Goal: Task Accomplishment & Management: Manage account settings

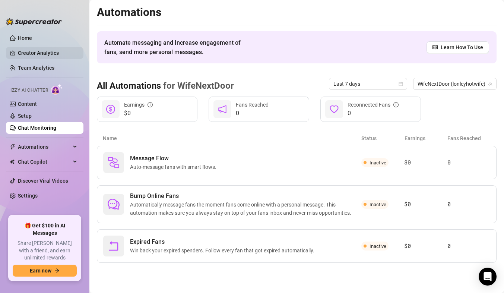
click at [30, 52] on link "Creator Analytics" at bounding box center [48, 53] width 60 height 12
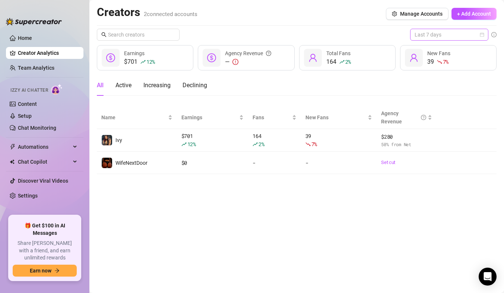
click at [426, 32] on span "Last 7 days" at bounding box center [449, 34] width 69 height 11
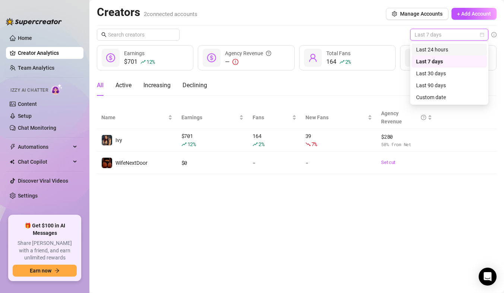
click at [441, 48] on div "Last 24 hours" at bounding box center [449, 49] width 66 height 8
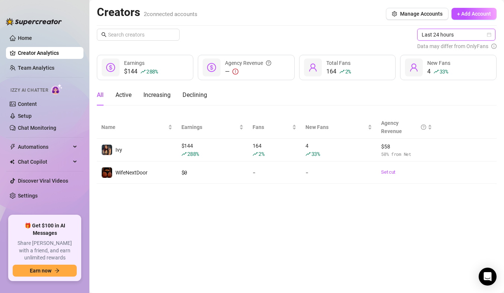
click at [445, 39] on span "Last 24 hours" at bounding box center [456, 34] width 69 height 11
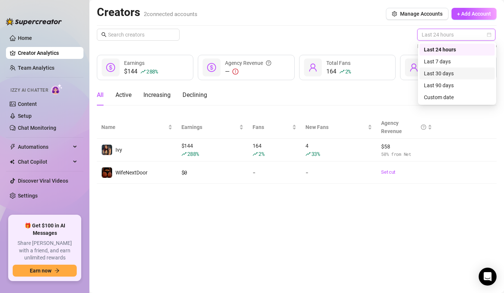
click at [442, 74] on div "Last 30 days" at bounding box center [457, 73] width 66 height 8
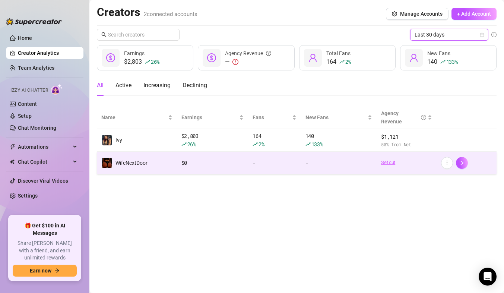
click at [390, 160] on link "Set cut" at bounding box center [406, 162] width 51 height 7
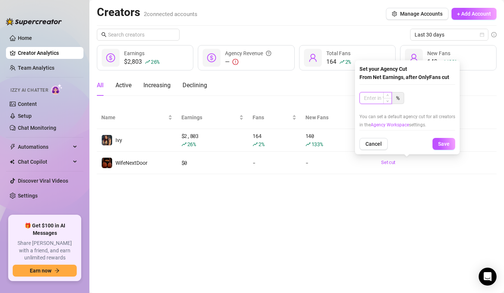
click at [382, 100] on input at bounding box center [376, 97] width 32 height 11
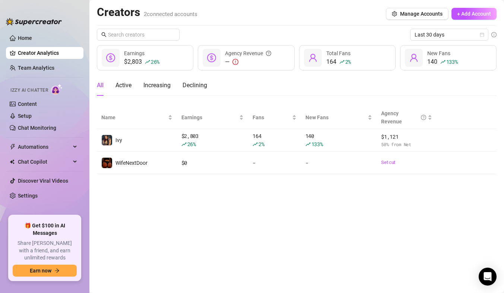
click at [422, 204] on main "Creators 2 connected accounts Manage Accounts + Add Account Last 30 days $2,803…" at bounding box center [296, 146] width 415 height 293
click at [169, 61] on div "$2,803 26 % Earnings" at bounding box center [145, 57] width 97 height 25
click at [129, 51] on span "Earnings" at bounding box center [134, 53] width 20 height 6
click at [32, 35] on link "Home" at bounding box center [25, 38] width 14 height 6
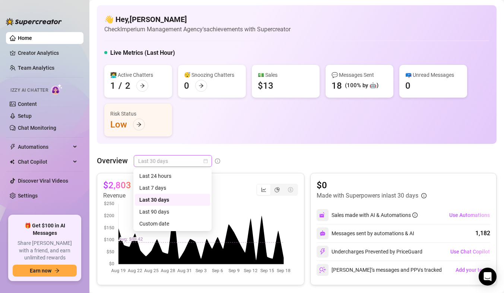
click at [184, 161] on span "Last 30 days" at bounding box center [172, 160] width 69 height 11
click at [173, 185] on div "Last 7 days" at bounding box center [172, 188] width 66 height 8
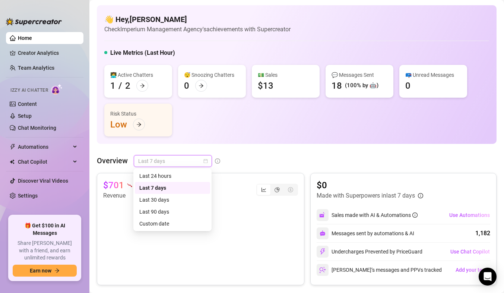
click at [186, 160] on span "Last 7 days" at bounding box center [172, 160] width 69 height 11
click at [178, 175] on div "Last 24 hours" at bounding box center [172, 176] width 66 height 8
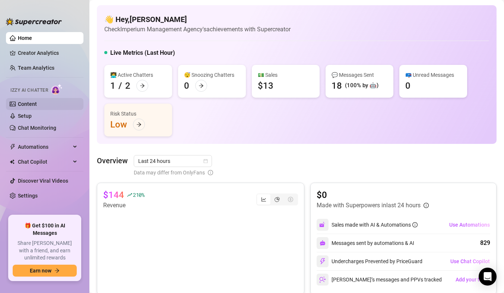
click at [37, 105] on link "Content" at bounding box center [27, 104] width 19 height 6
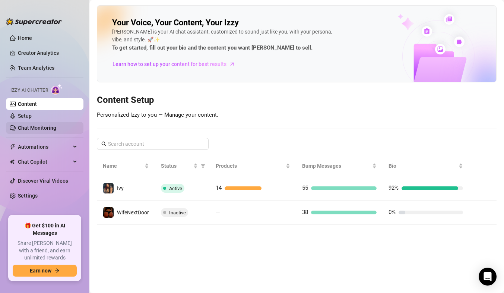
click at [51, 125] on link "Chat Monitoring" at bounding box center [37, 128] width 38 height 6
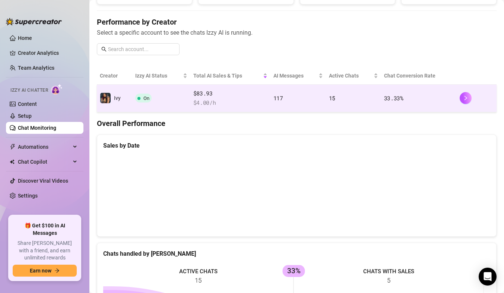
scroll to position [80, 0]
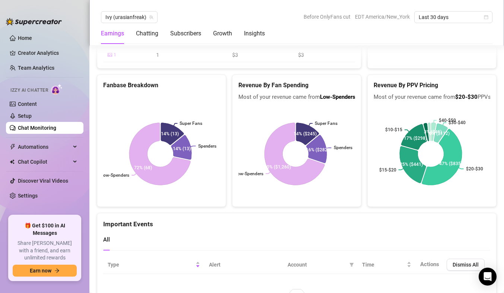
scroll to position [1545, 0]
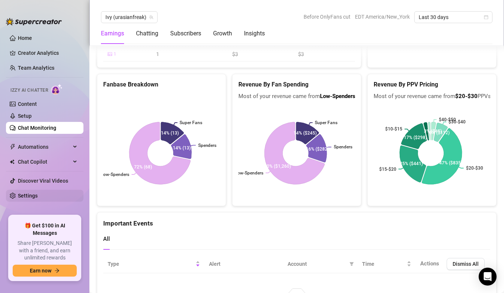
click at [38, 198] on link "Settings" at bounding box center [28, 196] width 20 height 6
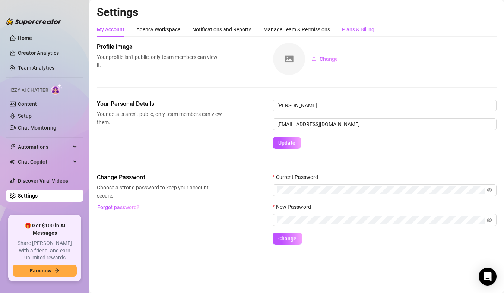
click at [350, 26] on div "Plans & Billing" at bounding box center [358, 29] width 32 height 8
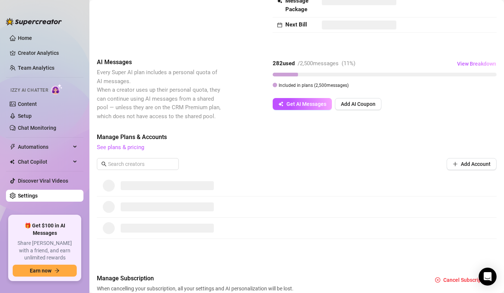
scroll to position [82, 0]
click at [151, 164] on input "text" at bounding box center [138, 163] width 60 height 8
click at [301, 153] on div "Manage Plans & Accounts See plans & pricing Add Account" at bounding box center [297, 153] width 400 height 42
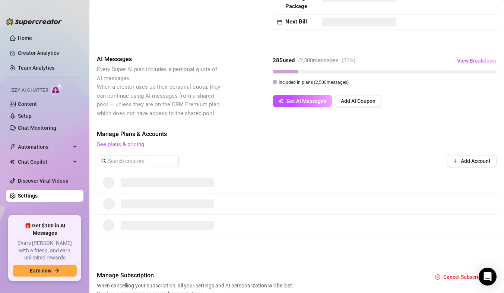
scroll to position [121, 0]
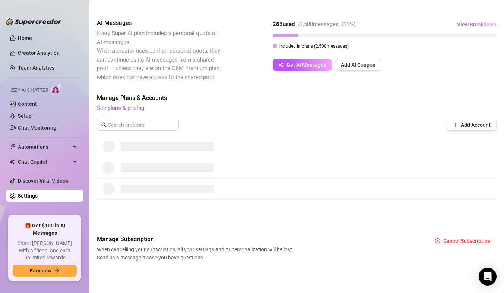
click at [142, 131] on div "Manage Plans & Accounts See plans & pricing Add Account" at bounding box center [297, 115] width 400 height 42
click at [130, 109] on link "See plans & pricing" at bounding box center [120, 108] width 47 height 7
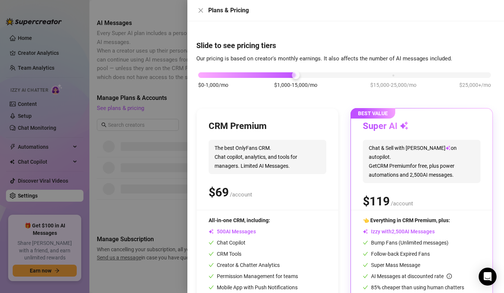
scroll to position [37, 0]
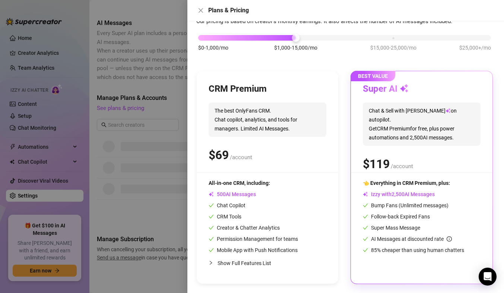
click at [156, 200] on div at bounding box center [252, 146] width 504 height 293
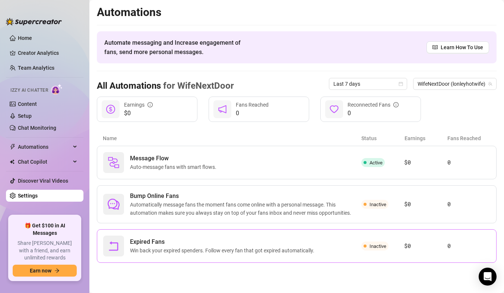
click at [256, 242] on span "Expired Fans" at bounding box center [223, 241] width 187 height 9
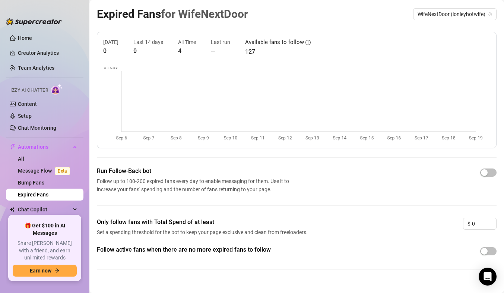
scroll to position [11, 0]
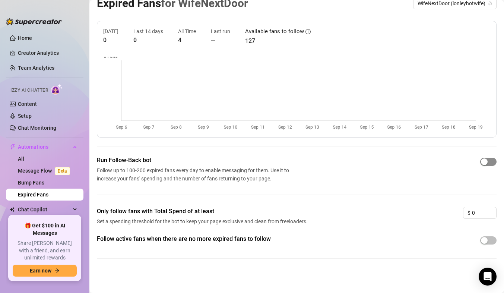
click at [482, 161] on button "button" at bounding box center [488, 162] width 16 height 8
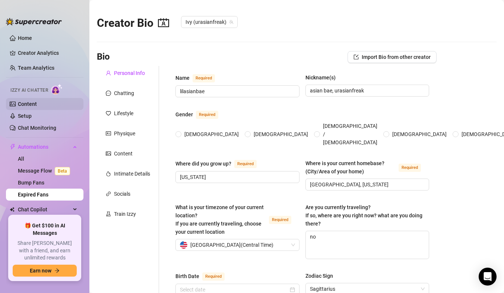
radio input "true"
type input "December 17th, 2002"
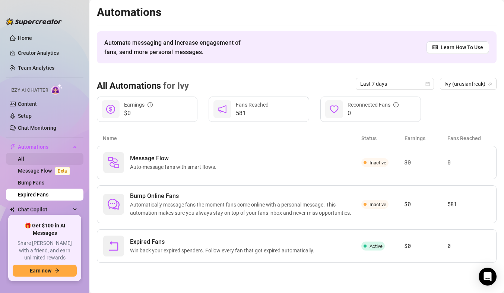
click at [24, 160] on link "All" at bounding box center [21, 159] width 6 height 6
